Goal: Task Accomplishment & Management: Use online tool/utility

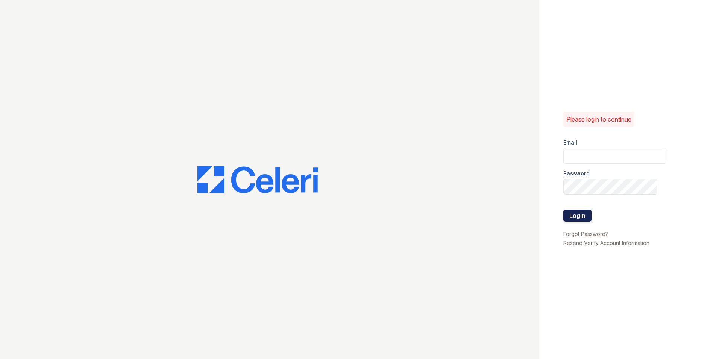
type input "[DOMAIN_NAME][EMAIL_ADDRESS][DOMAIN_NAME]"
click at [576, 216] on button "Login" at bounding box center [578, 216] width 28 height 12
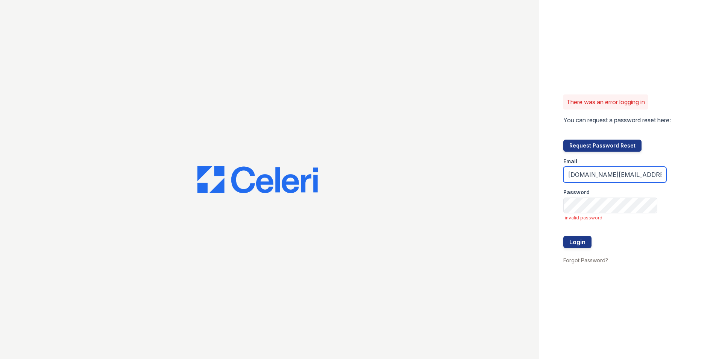
click at [594, 175] on input "[DOMAIN_NAME][EMAIL_ADDRESS][DOMAIN_NAME]" at bounding box center [615, 175] width 103 height 16
type input "avalon.am@cafmanagement.com"
click at [588, 245] on button "Login" at bounding box center [578, 242] width 28 height 12
